Goal: Navigation & Orientation: Find specific page/section

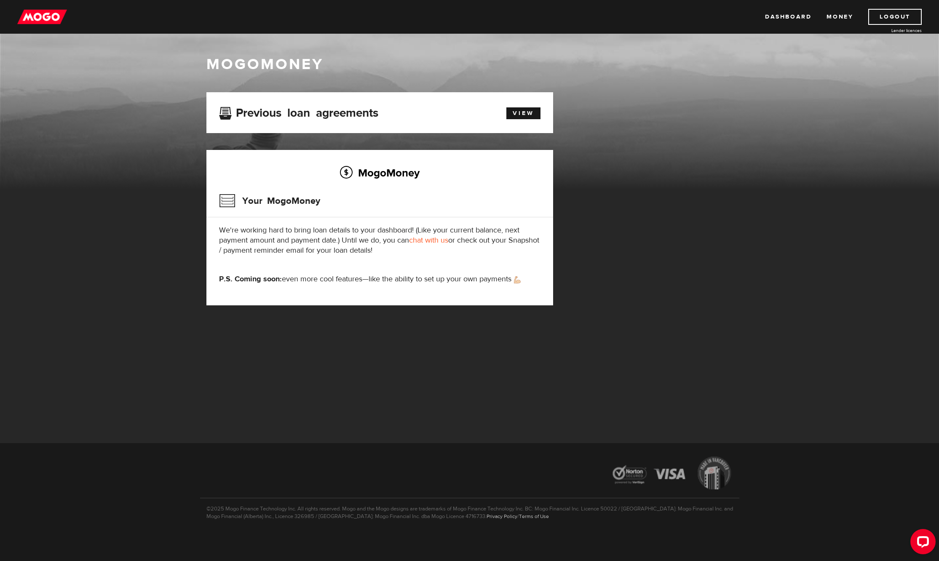
click at [281, 202] on h3 "Your MogoMoney" at bounding box center [269, 201] width 101 height 22
click at [229, 199] on h3 "Your MogoMoney" at bounding box center [269, 201] width 101 height 22
click at [397, 177] on h2 "MogoMoney" at bounding box center [379, 173] width 321 height 18
copy h2 "MogoMoney"
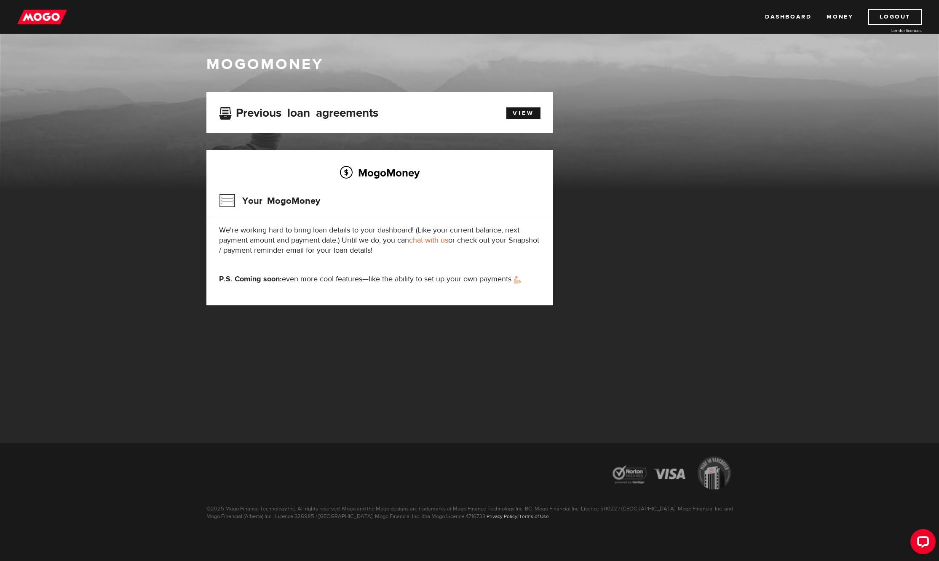
click at [334, 515] on p "©2025 Mogo Finance Technology Inc. All rights reserved. Mogo and the Mogo desig…" at bounding box center [469, 509] width 539 height 22
drag, startPoint x: 334, startPoint y: 515, endPoint x: 428, endPoint y: 518, distance: 94.0
click at [428, 518] on p "©2025 Mogo Finance Technology Inc. All rights reserved. Mogo and the Mogo desig…" at bounding box center [469, 509] width 539 height 22
copy p "Mogo Financial Inc. dba Mogo Licence 4716733"
